Goal: Task Accomplishment & Management: Manage account settings

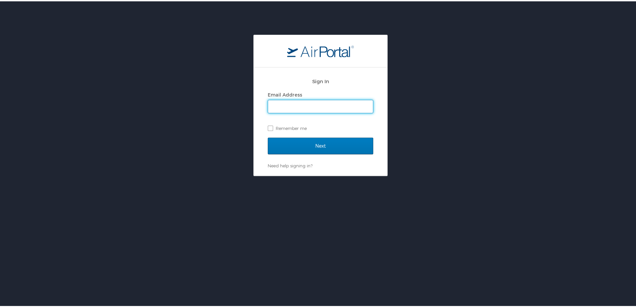
click at [287, 101] on input "Email Address" at bounding box center [320, 105] width 105 height 13
type input "alana.loupe@nicholls.edu"
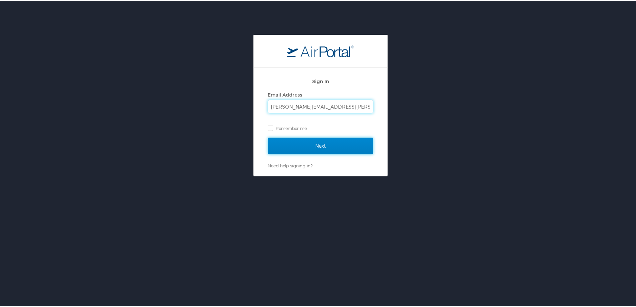
click at [301, 142] on input "Next" at bounding box center [320, 144] width 105 height 17
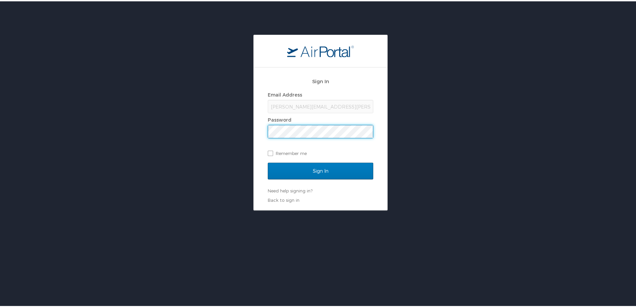
click at [268, 161] on input "Sign In" at bounding box center [320, 169] width 105 height 17
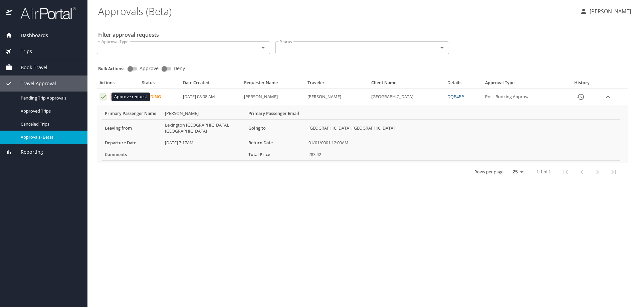
click at [104, 99] on icon "Approval table" at bounding box center [103, 96] width 6 height 6
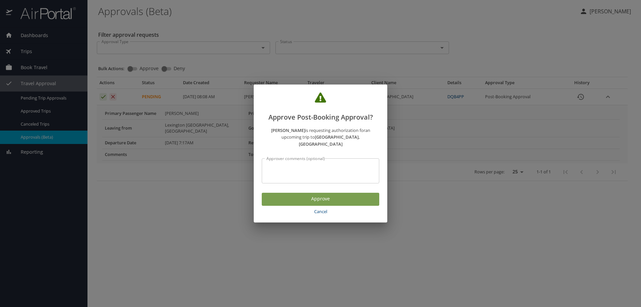
click at [286, 196] on span "Approve" at bounding box center [320, 199] width 107 height 8
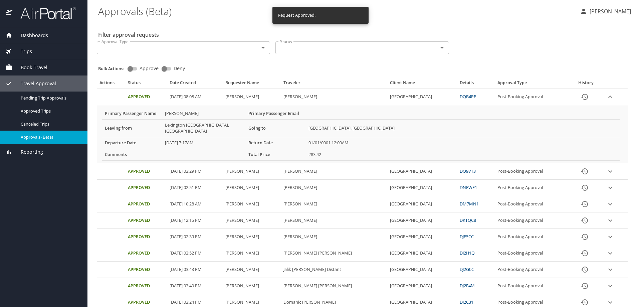
click at [593, 9] on p "Alana Loupe" at bounding box center [608, 11] width 43 height 8
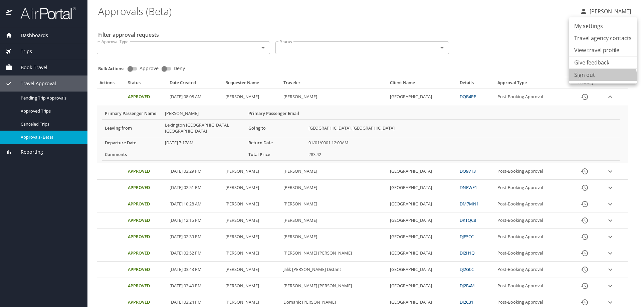
click at [590, 78] on li "Sign out" at bounding box center [603, 75] width 68 height 12
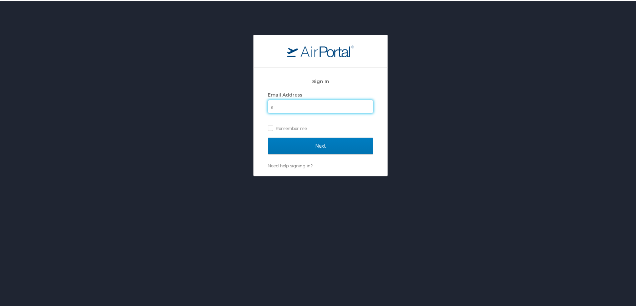
type input "alana.loupe@nicholls.edu"
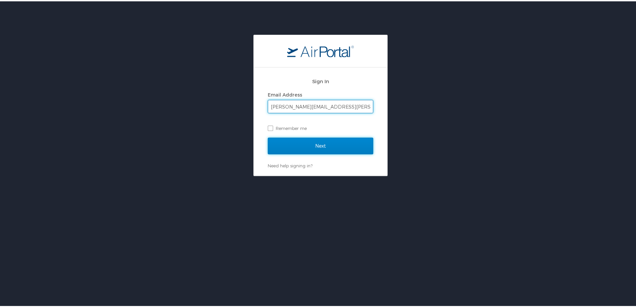
click at [297, 145] on input "Next" at bounding box center [320, 144] width 105 height 17
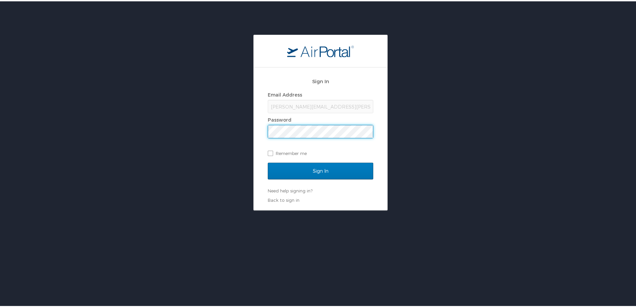
click at [268, 161] on input "Sign In" at bounding box center [320, 169] width 105 height 17
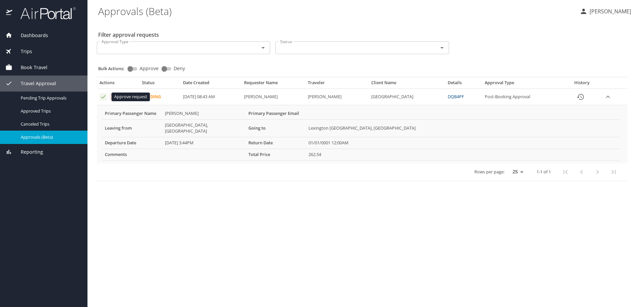
click at [100, 95] on icon "Approval table" at bounding box center [103, 96] width 6 height 6
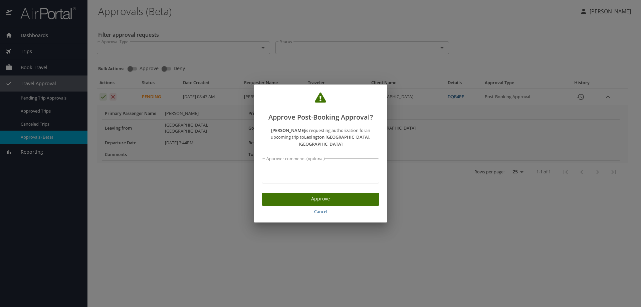
click at [284, 195] on span "Approve" at bounding box center [320, 199] width 107 height 8
